Goal: Information Seeking & Learning: Learn about a topic

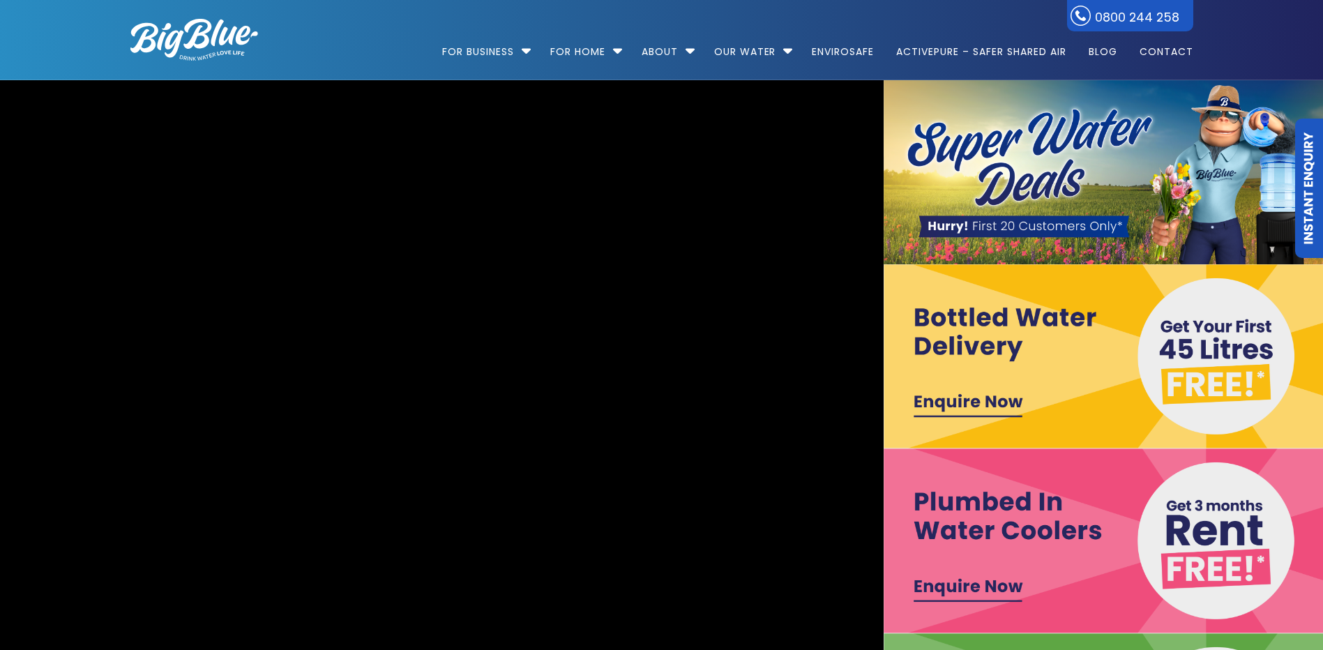
click at [1228, 32] on div "0800 244 258 For Business Bottled Water Delivery Plumbed in Water Coolers Fill …" at bounding box center [662, 40] width 1330 height 80
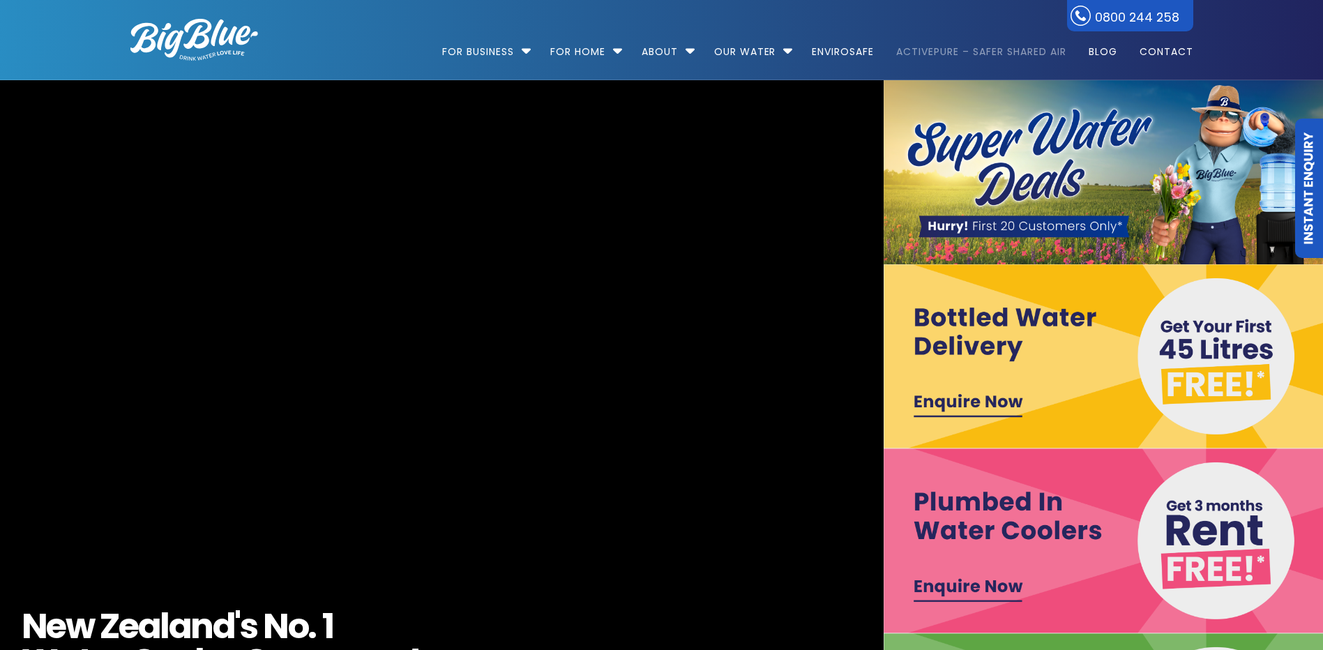
click at [965, 53] on link "ActivePure – Safer Shared Air" at bounding box center [980, 45] width 189 height 90
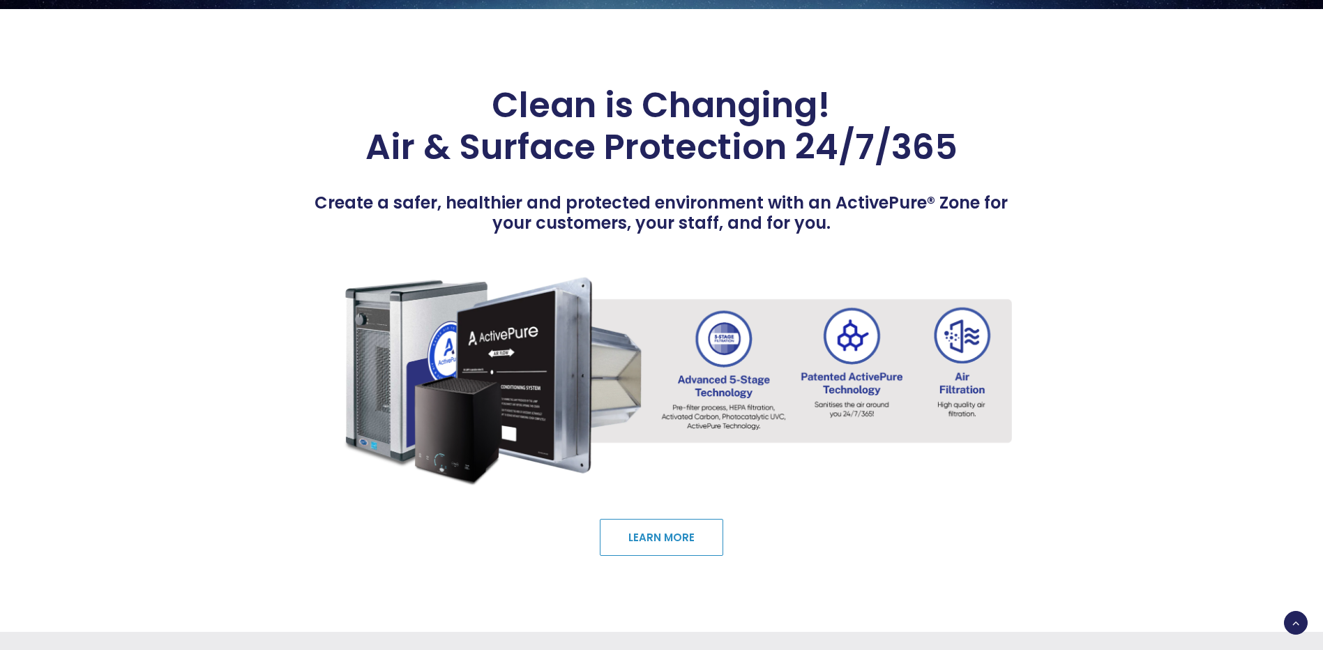
scroll to position [2440, 0]
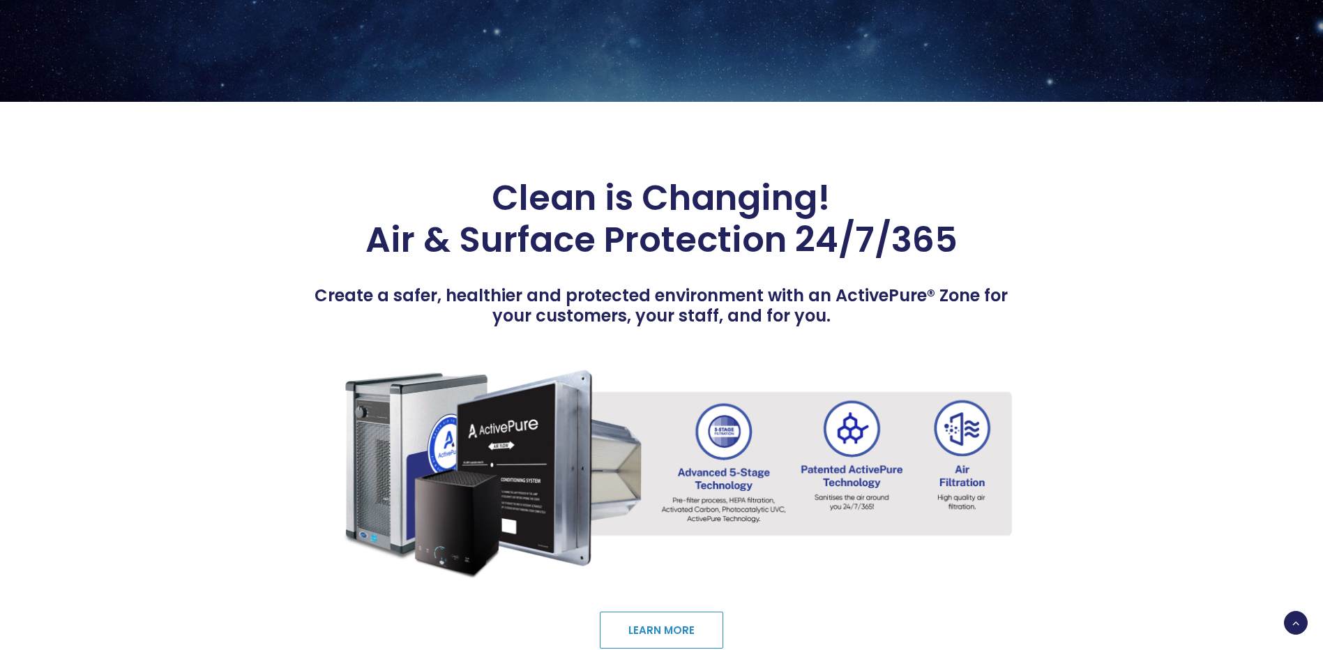
click at [1127, 469] on div at bounding box center [1102, 413] width 181 height 472
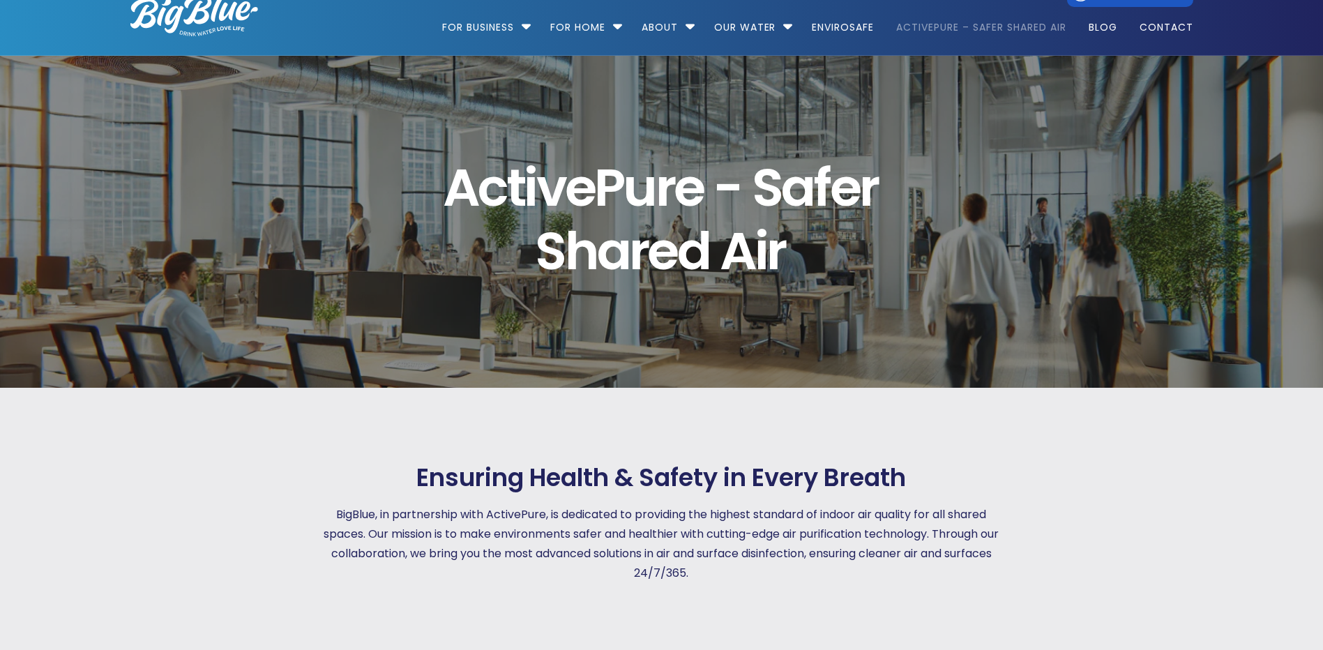
scroll to position [0, 0]
